Goal: Transaction & Acquisition: Book appointment/travel/reservation

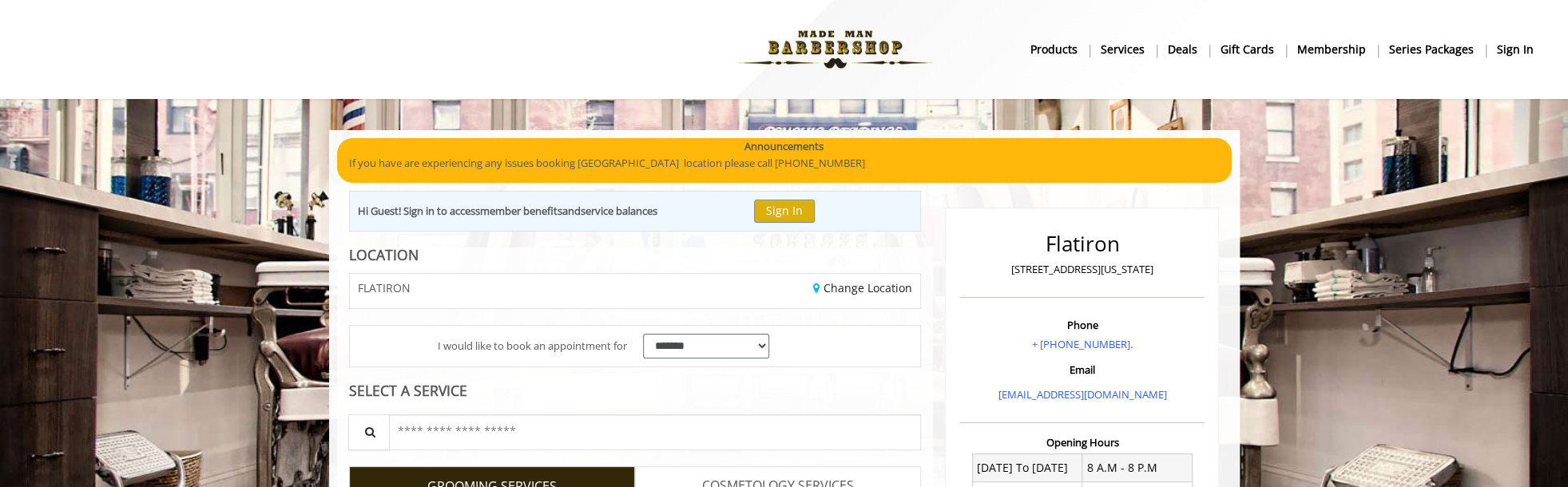
click at [838, 42] on img at bounding box center [834, 49] width 219 height 88
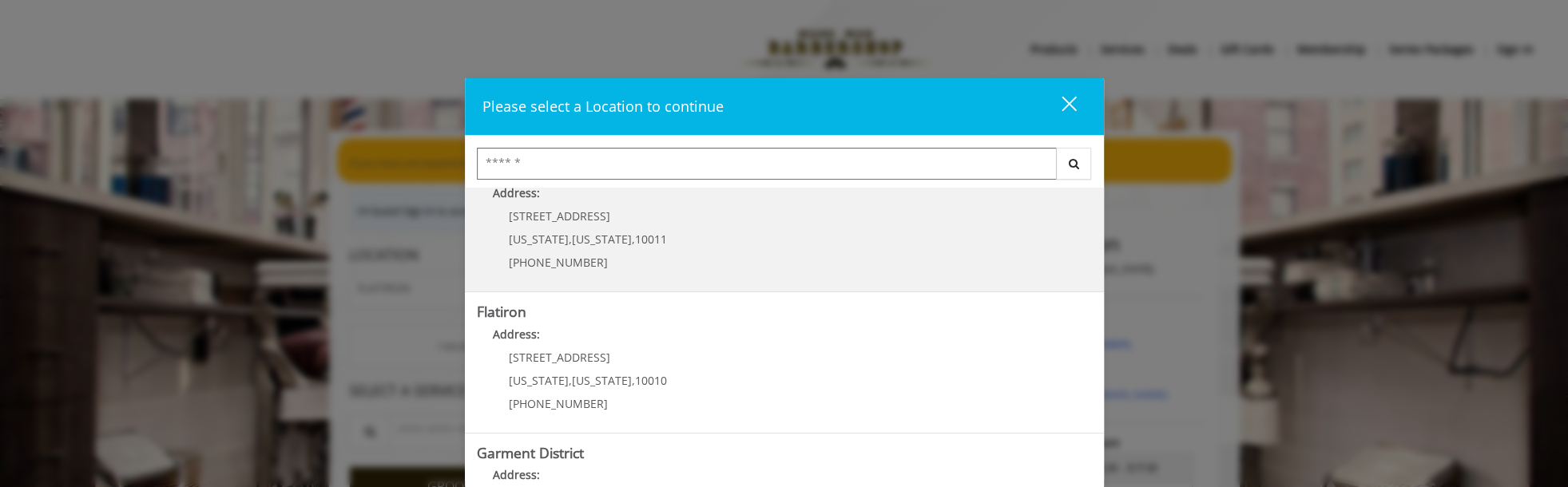
scroll to position [319, 0]
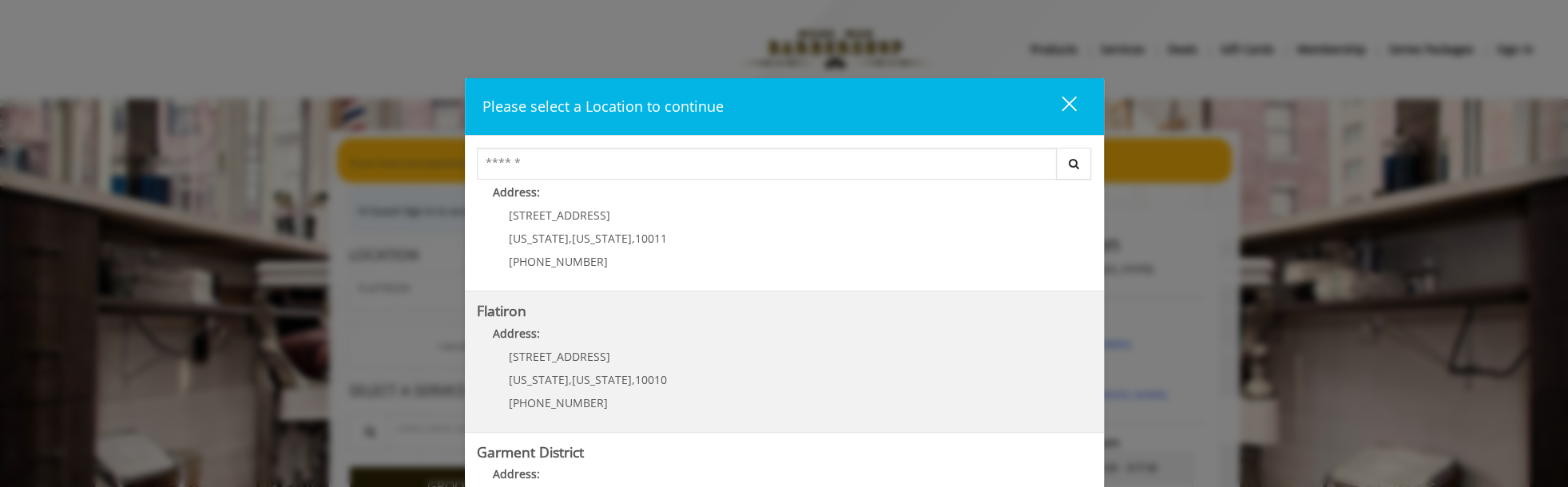
click at [607, 385] on span "[US_STATE]" at bounding box center [602, 380] width 60 height 15
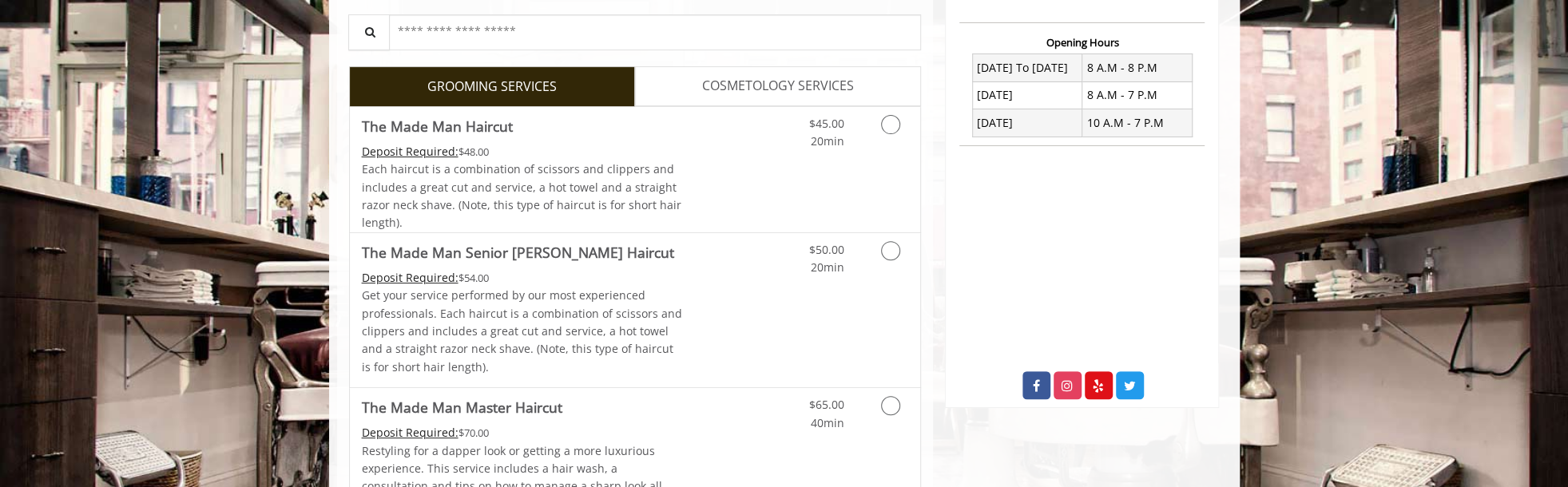
scroll to position [319, 0]
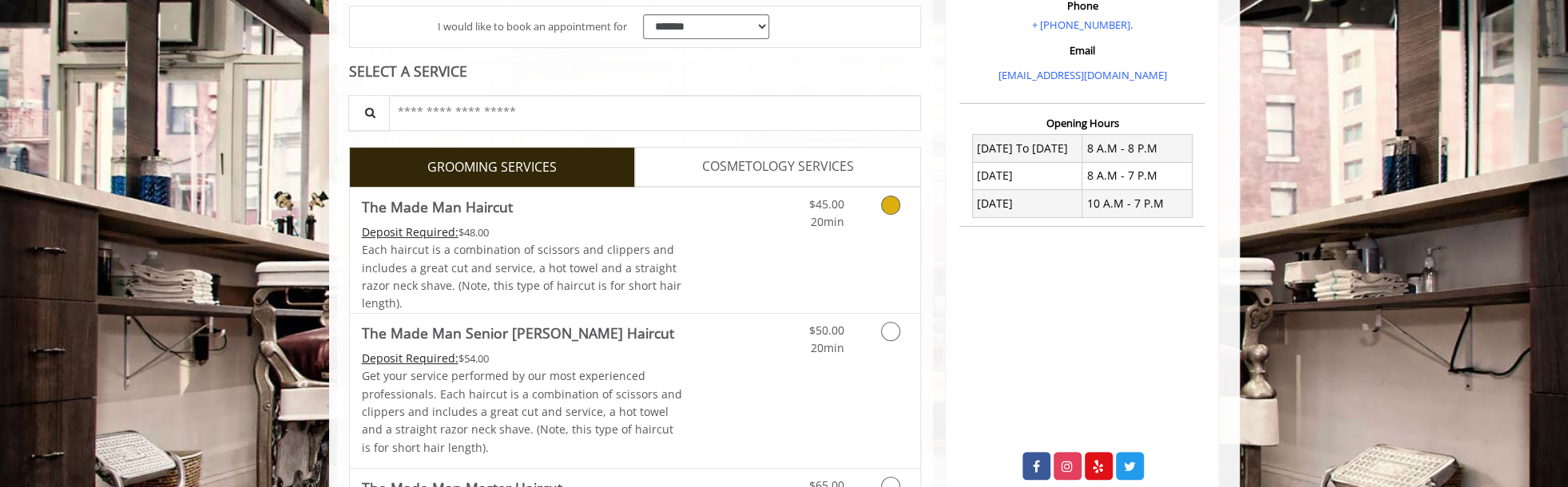
click at [798, 264] on div "$45.00 20min" at bounding box center [849, 250] width 143 height 126
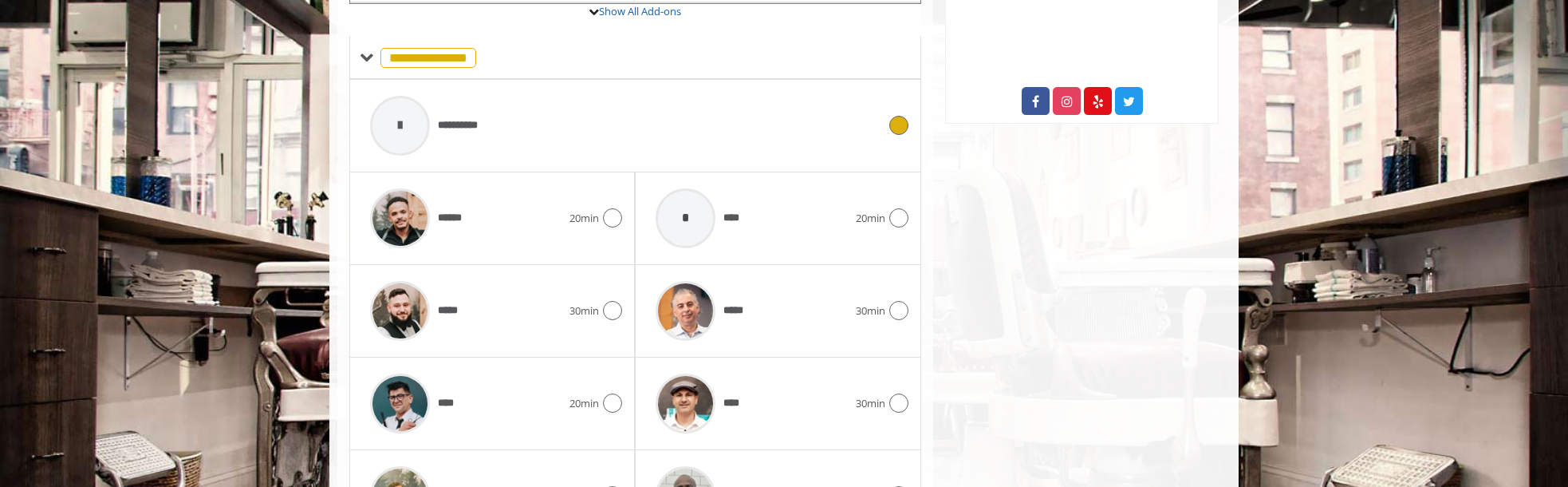
scroll to position [698, 0]
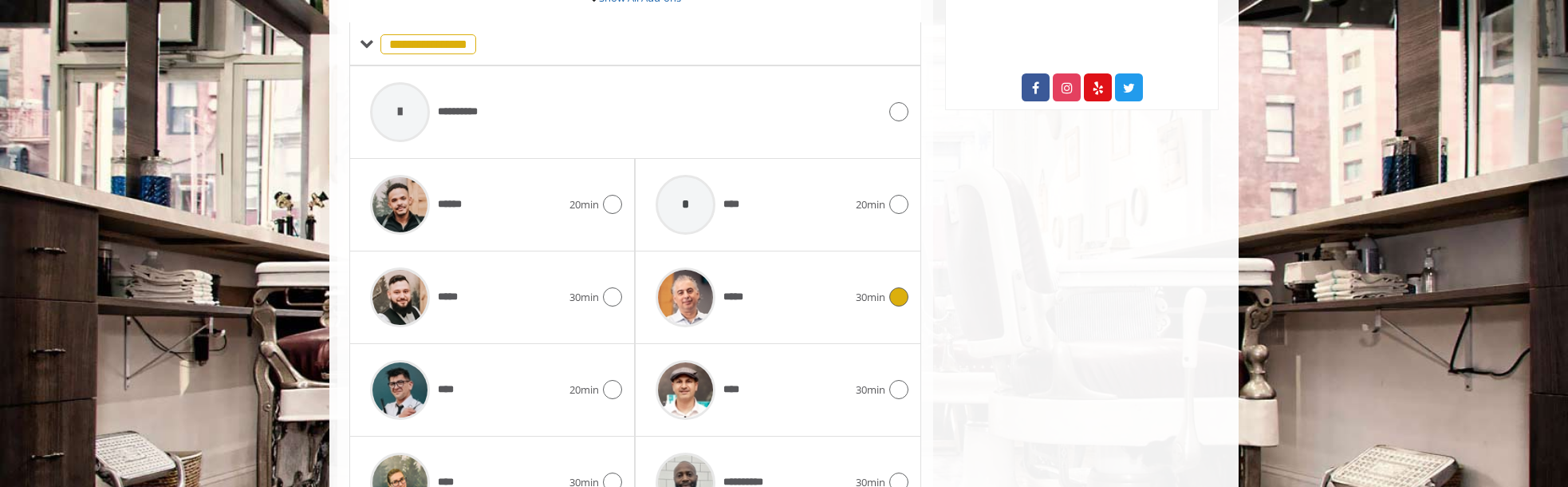
click at [731, 292] on span "*****" at bounding box center [736, 297] width 26 height 16
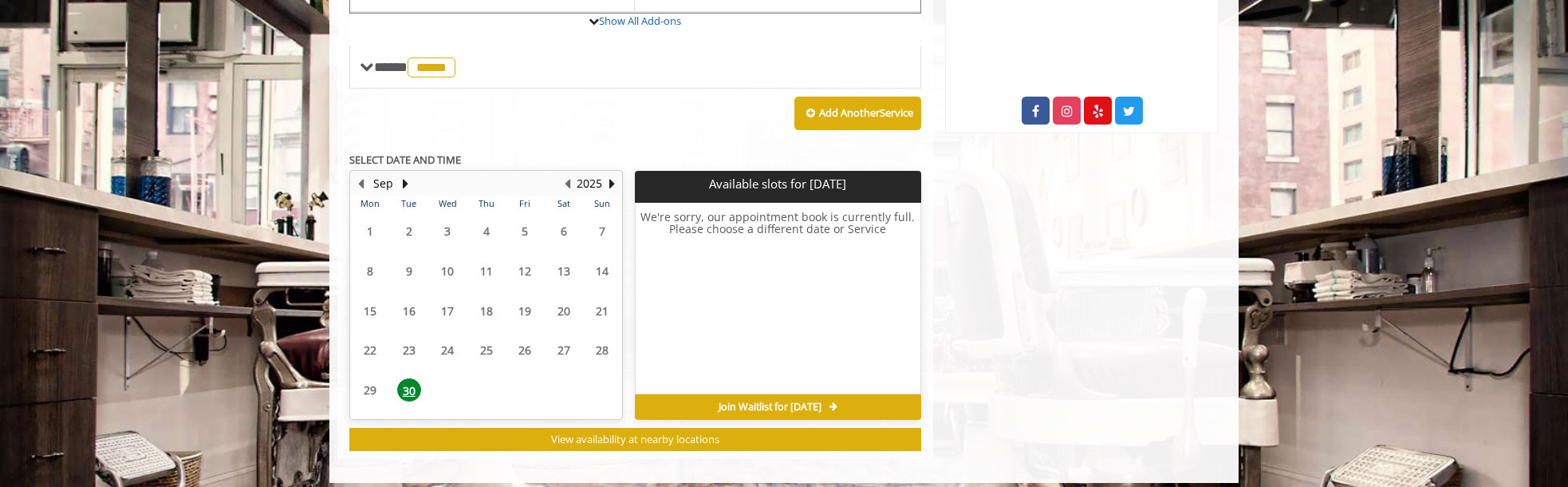
scroll to position [682, 0]
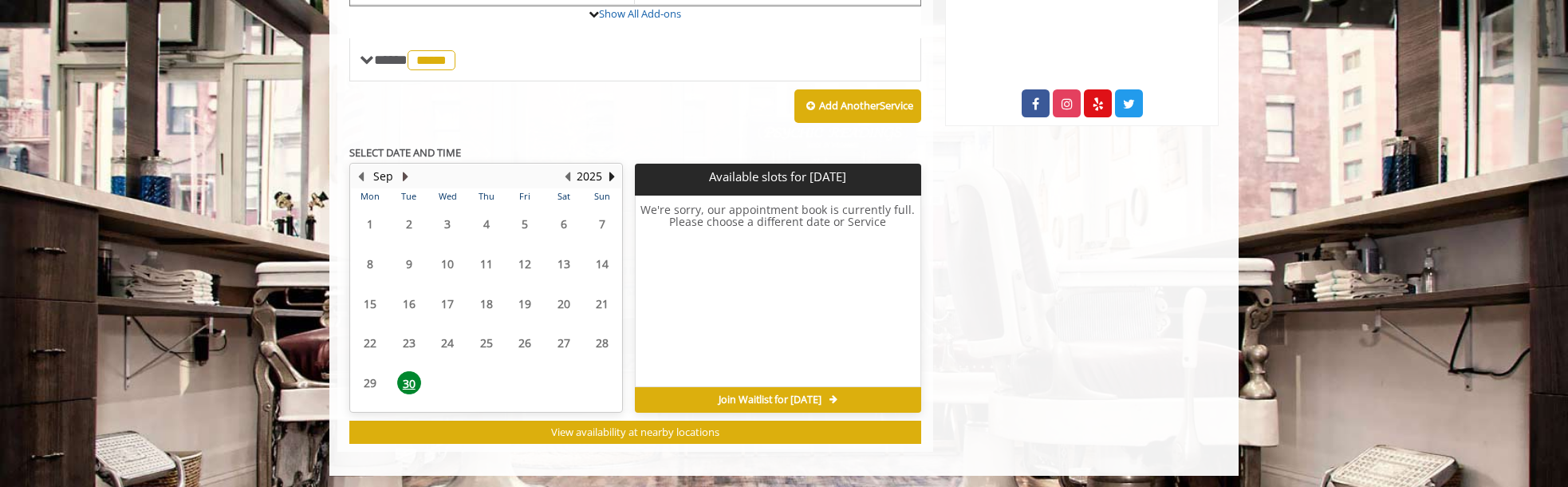
click at [406, 175] on button "Next Month" at bounding box center [405, 176] width 13 height 17
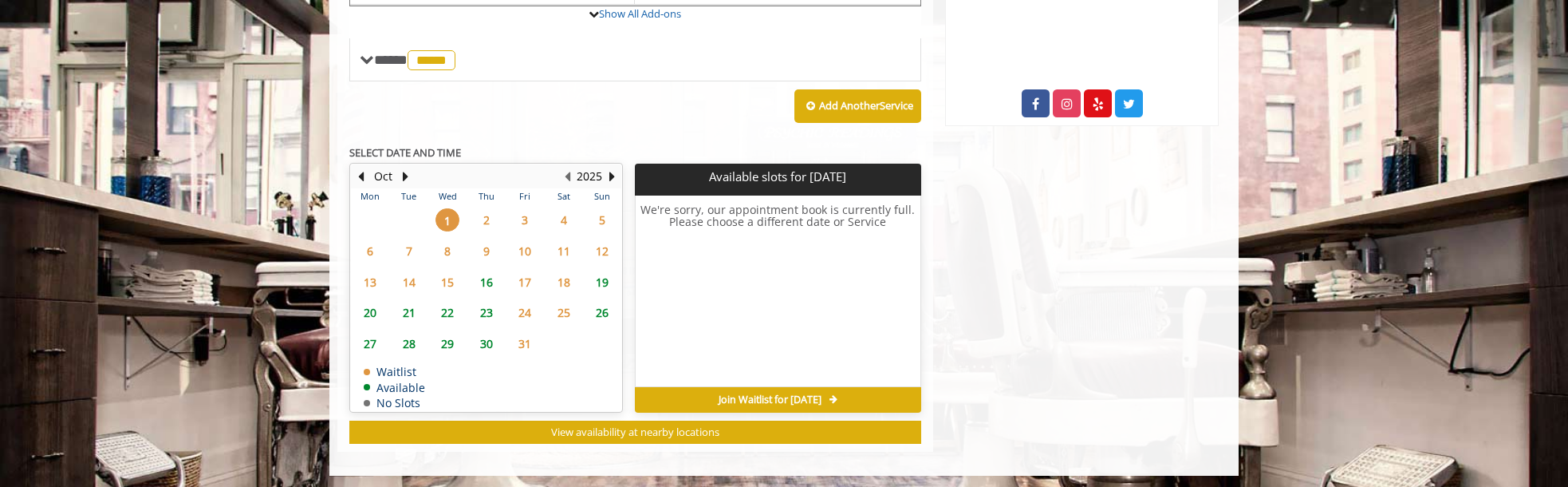
click at [452, 246] on span "8" at bounding box center [447, 251] width 24 height 23
click at [363, 172] on button "Previous Month" at bounding box center [360, 176] width 13 height 17
click at [402, 172] on button "Next Month" at bounding box center [405, 176] width 13 height 17
click at [461, 277] on div "15" at bounding box center [447, 282] width 32 height 23
click at [488, 278] on span "16" at bounding box center [487, 282] width 24 height 23
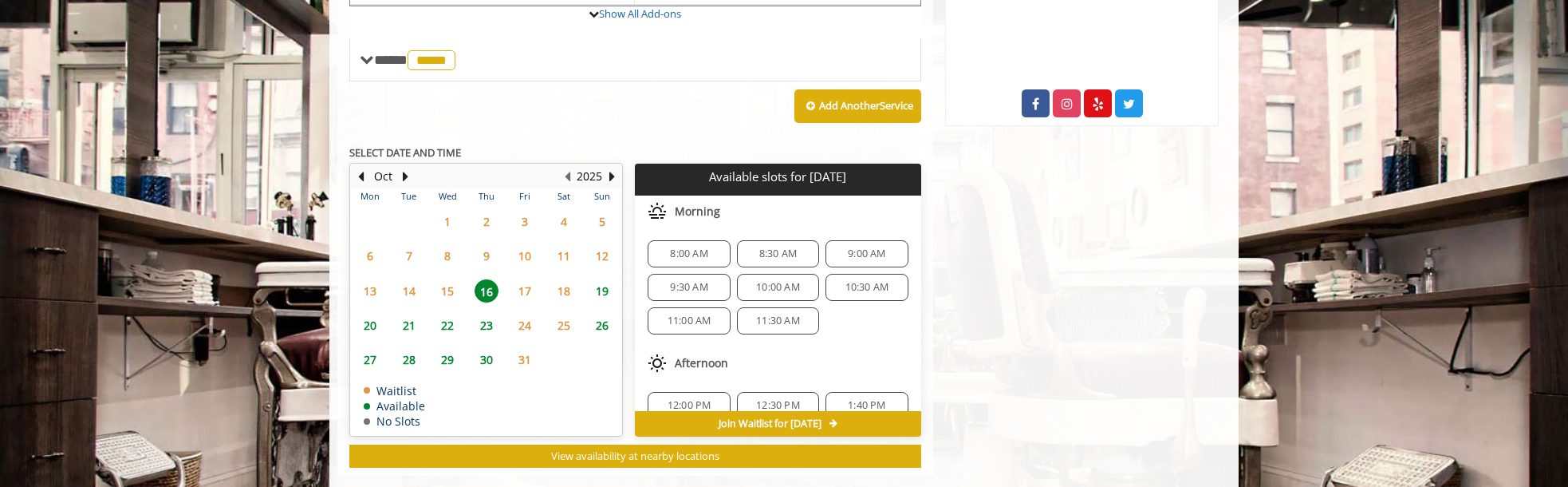
scroll to position [705, 0]
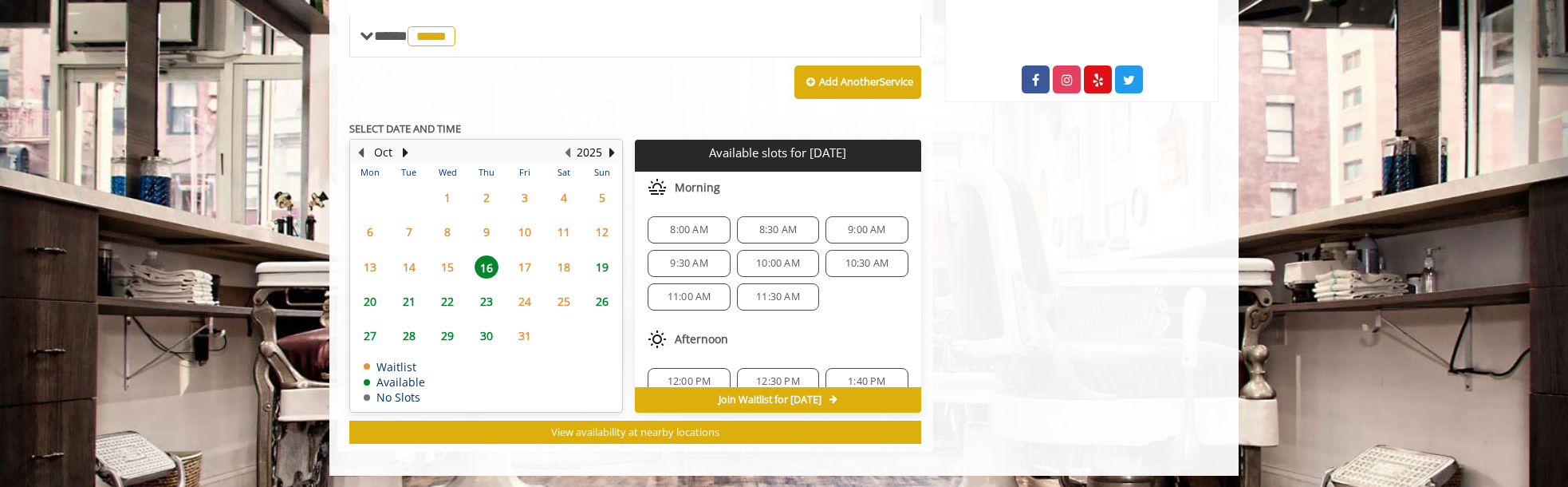
click at [362, 144] on button "Previous Month" at bounding box center [360, 153] width 13 height 17
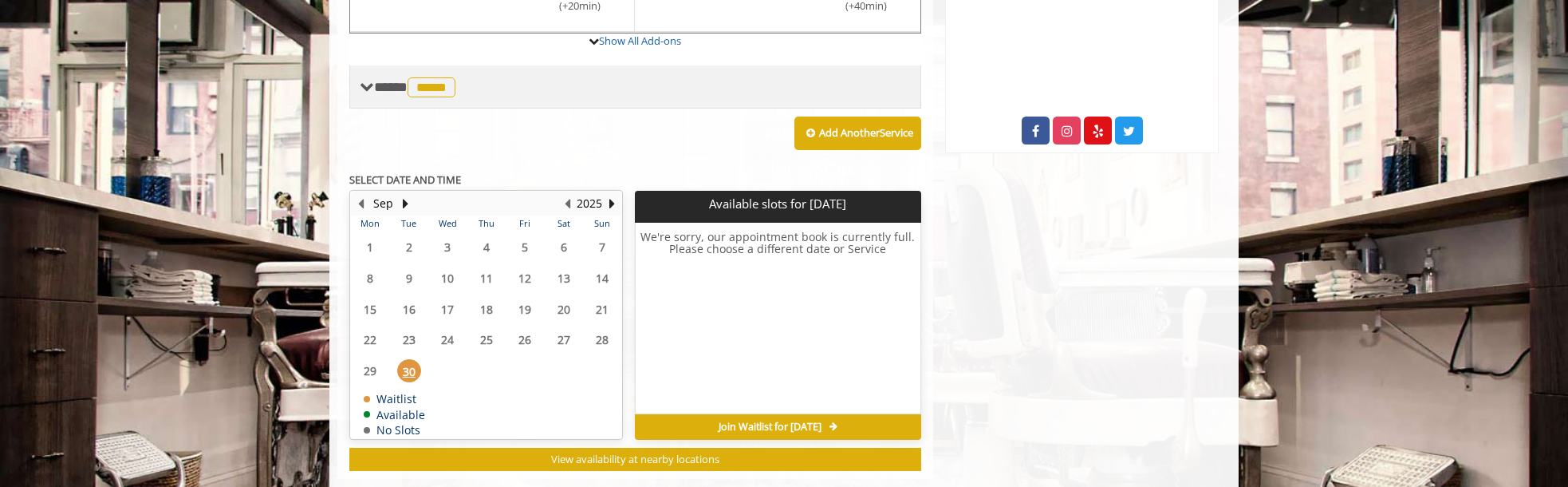
scroll to position [682, 0]
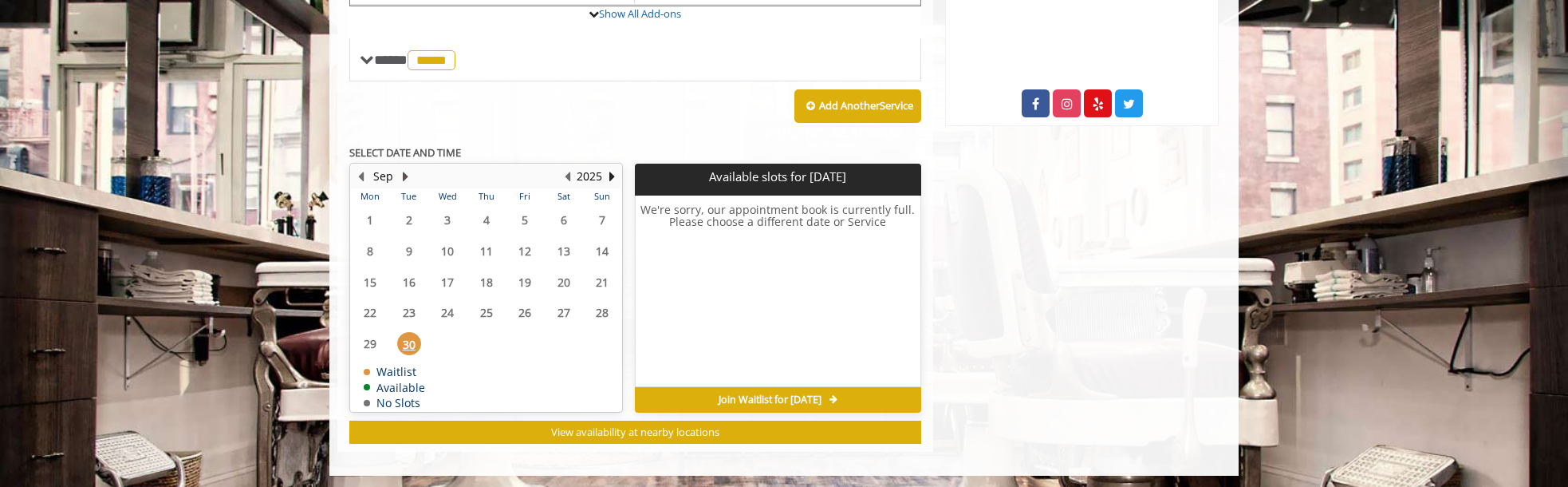
click at [404, 167] on button "Next Month" at bounding box center [405, 176] width 13 height 17
click at [498, 220] on span "2" at bounding box center [487, 220] width 24 height 23
click at [526, 217] on span "3" at bounding box center [524, 220] width 24 height 23
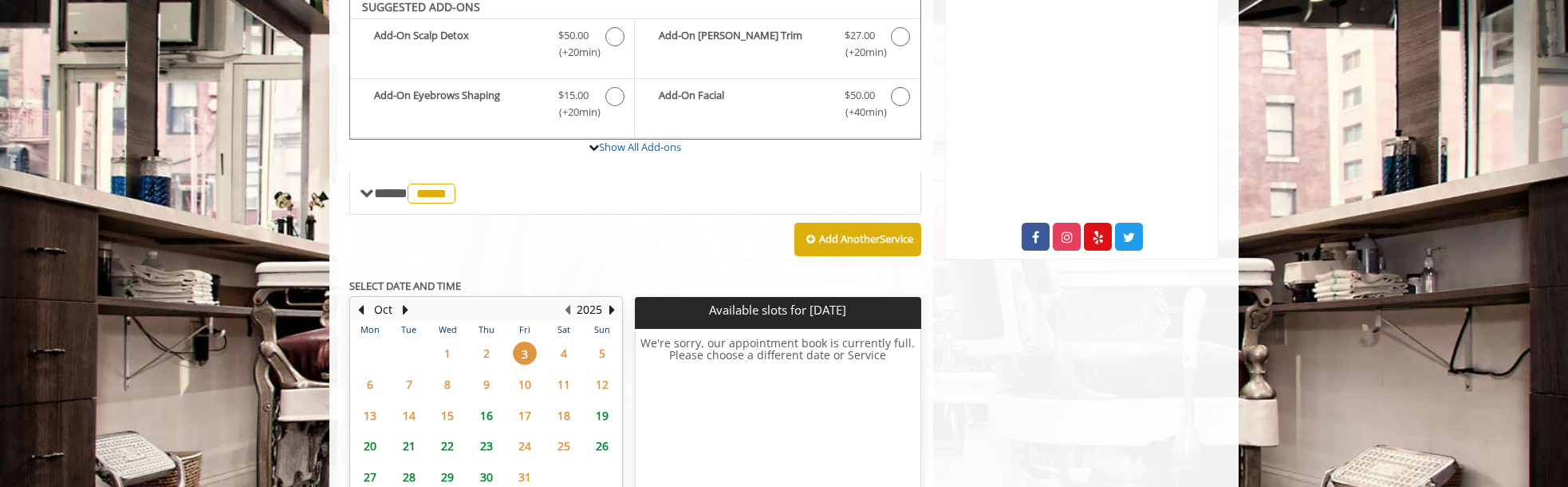
scroll to position [538, 0]
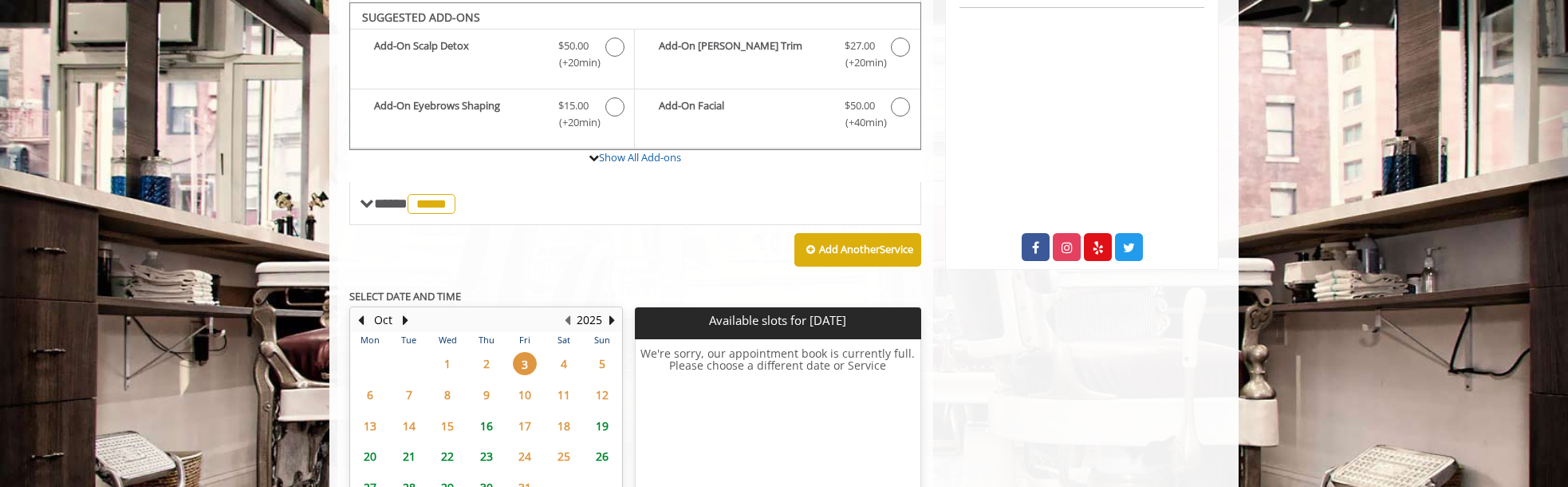
click at [566, 352] on span "4" at bounding box center [564, 363] width 24 height 23
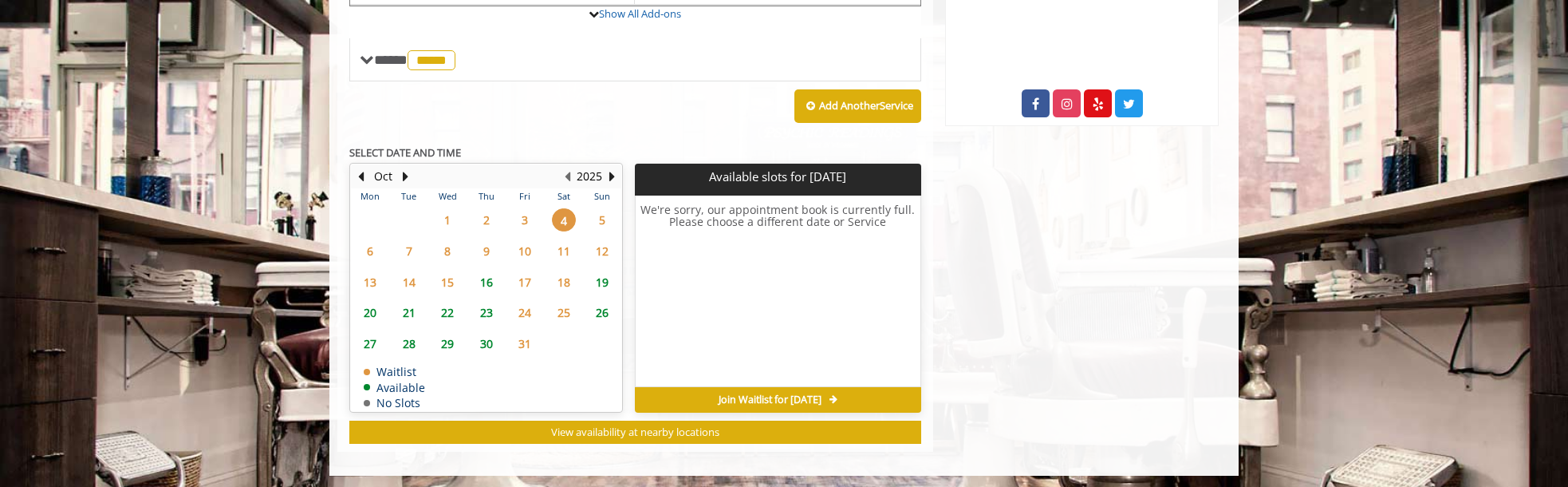
click at [407, 245] on span "7" at bounding box center [408, 251] width 24 height 23
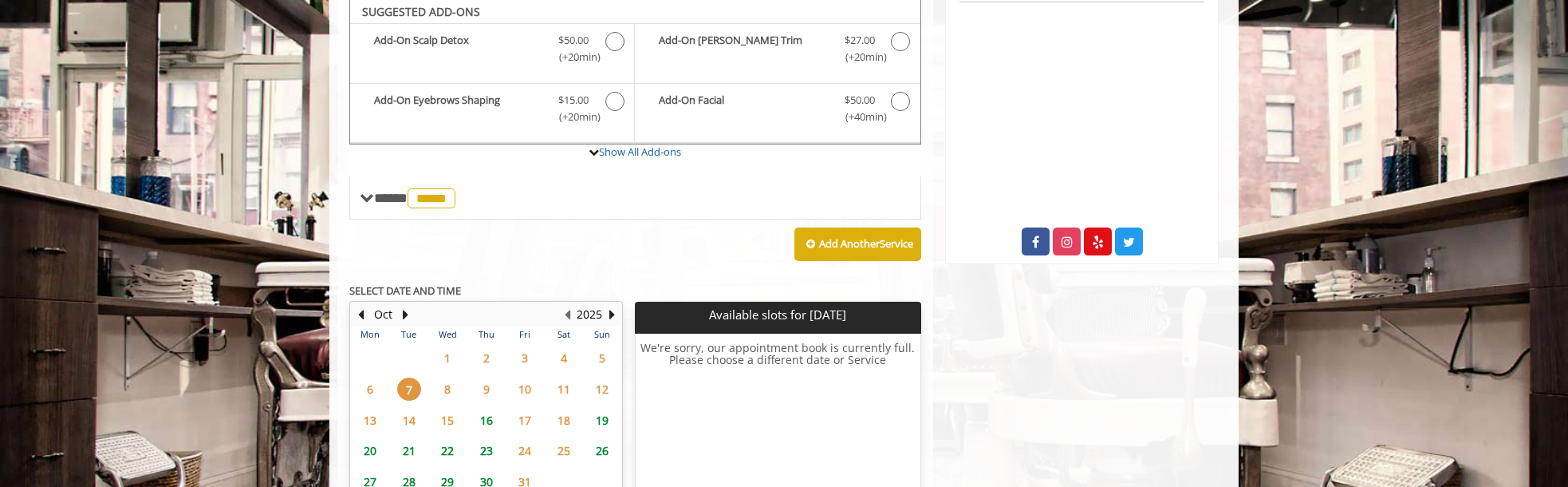
scroll to position [443, 0]
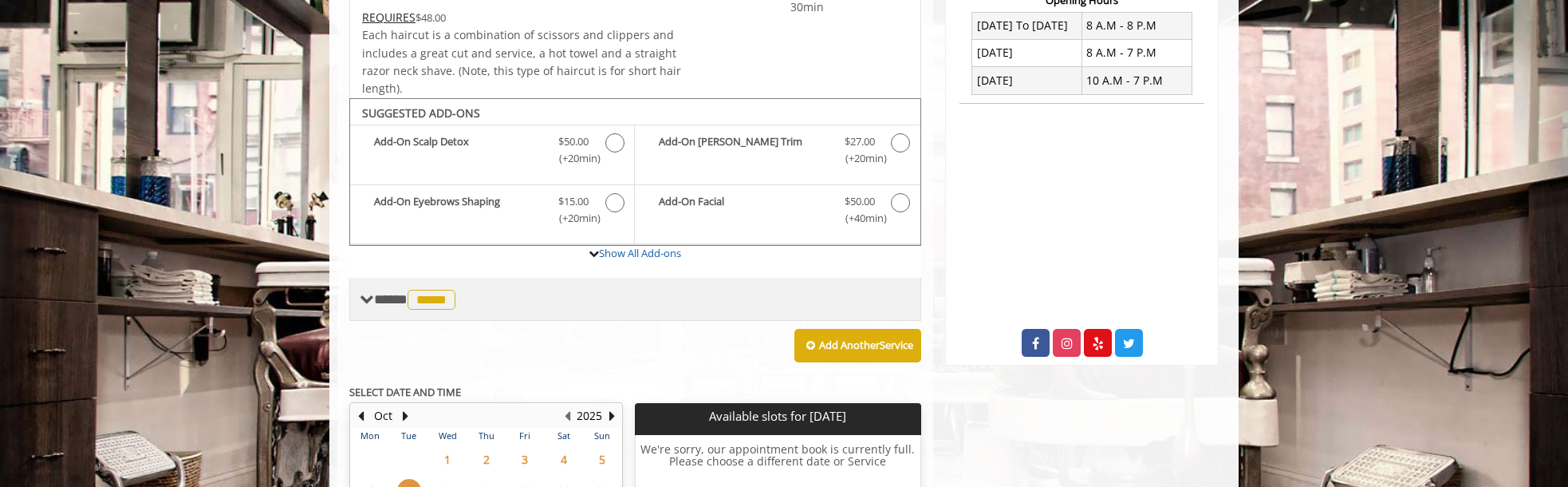
drag, startPoint x: 426, startPoint y: 295, endPoint x: 392, endPoint y: 294, distance: 34.0
click at [415, 295] on span "*****" at bounding box center [432, 300] width 48 height 20
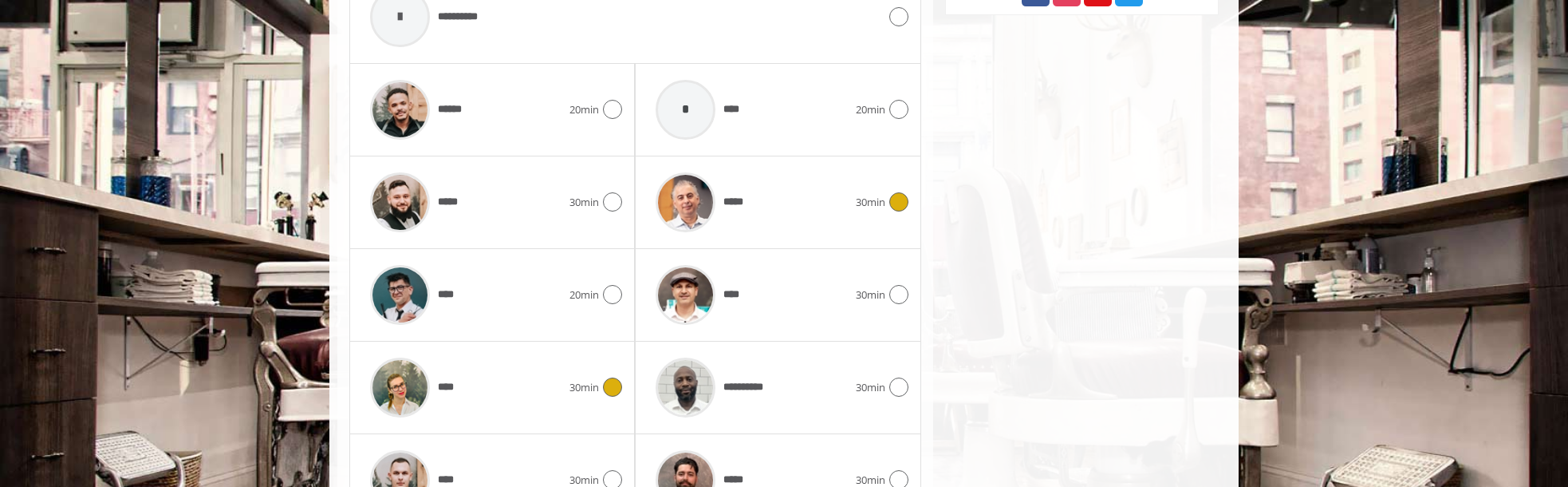
scroll to position [757, 0]
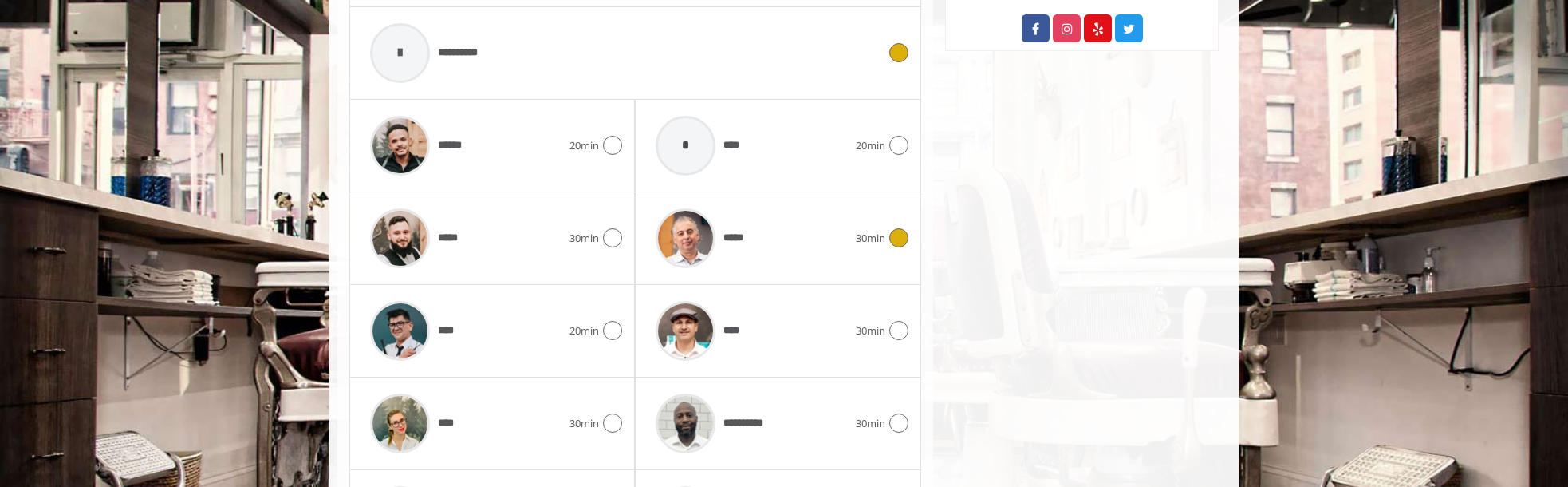
click at [469, 36] on span "**********" at bounding box center [427, 53] width 130 height 75
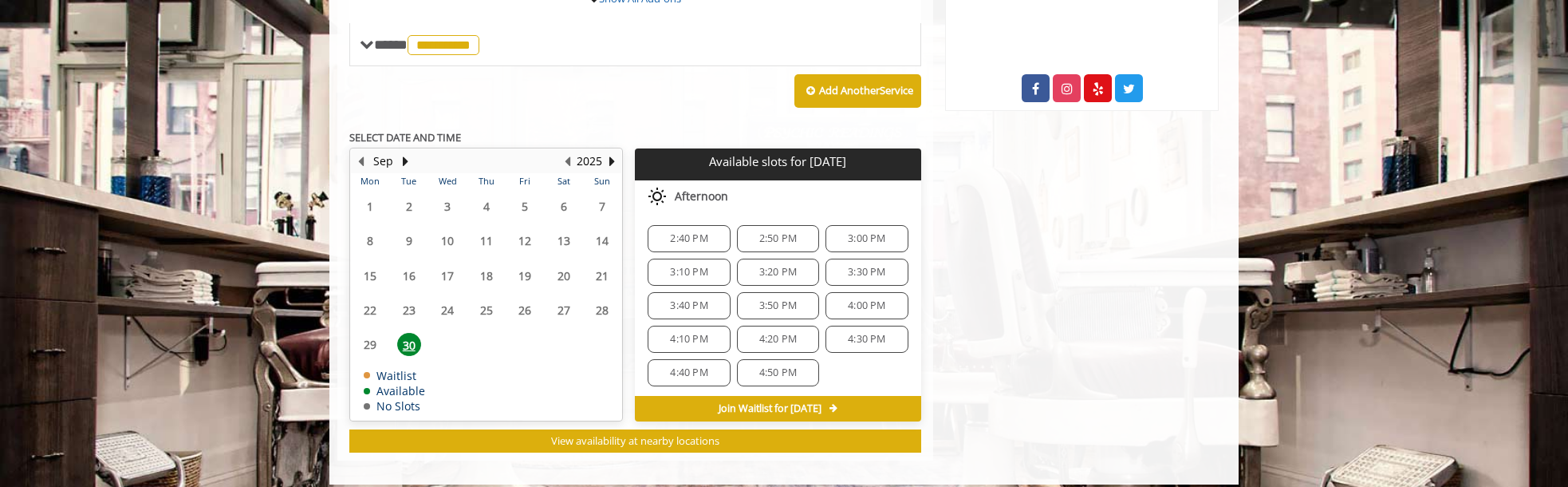
scroll to position [705, 0]
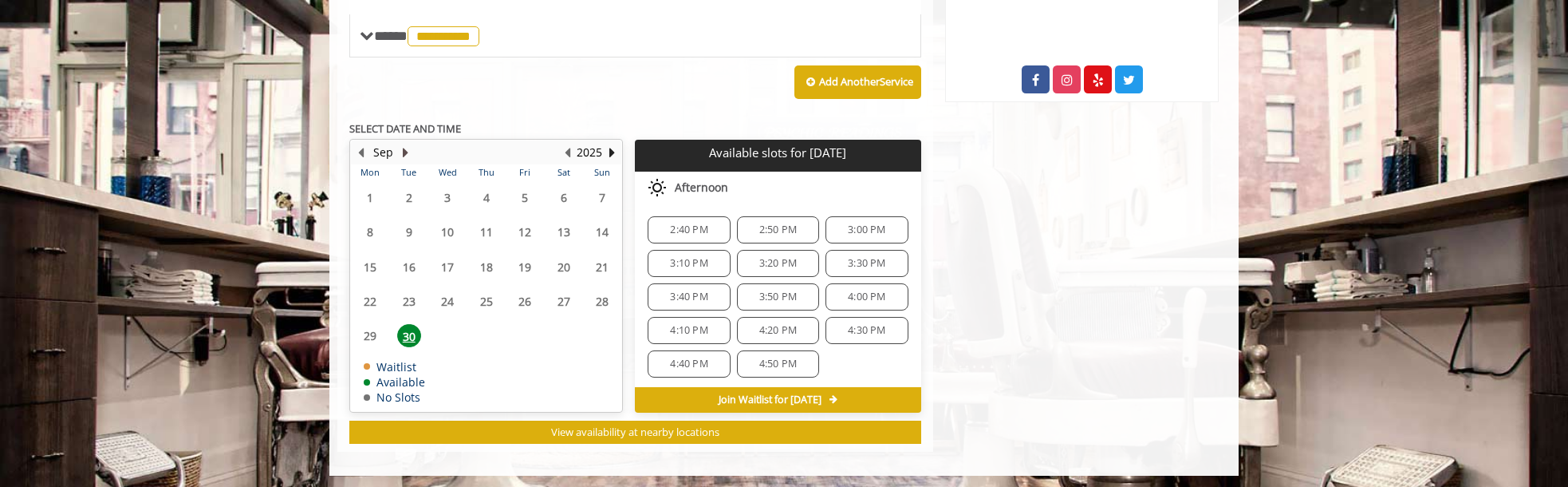
click at [402, 150] on button "Next Month" at bounding box center [405, 153] width 13 height 17
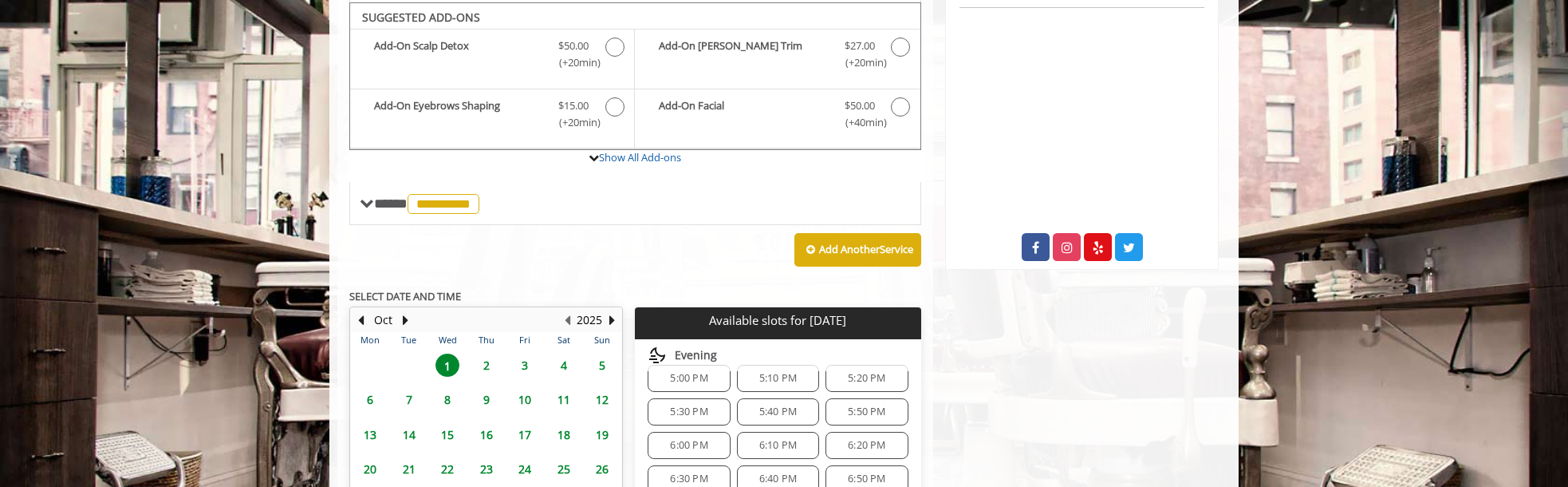
scroll to position [730, 0]
click at [512, 248] on div "Add Another Service" at bounding box center [635, 249] width 572 height 49
